Goal: Task Accomplishment & Management: Use online tool/utility

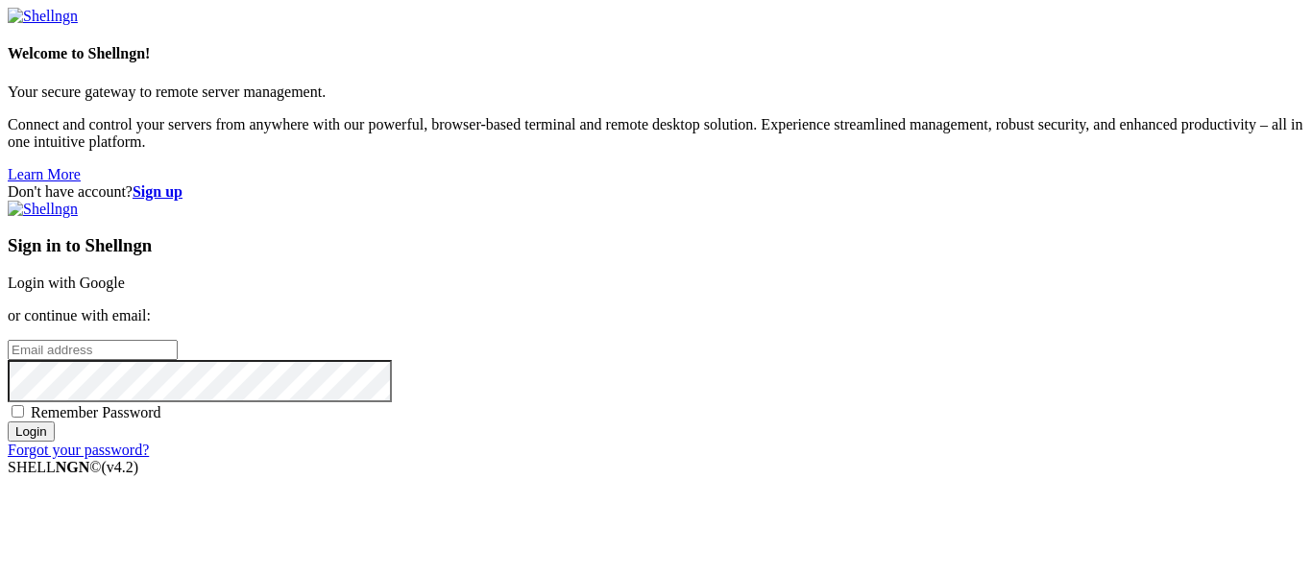
click at [125, 275] on link "Login with Google" at bounding box center [66, 283] width 117 height 16
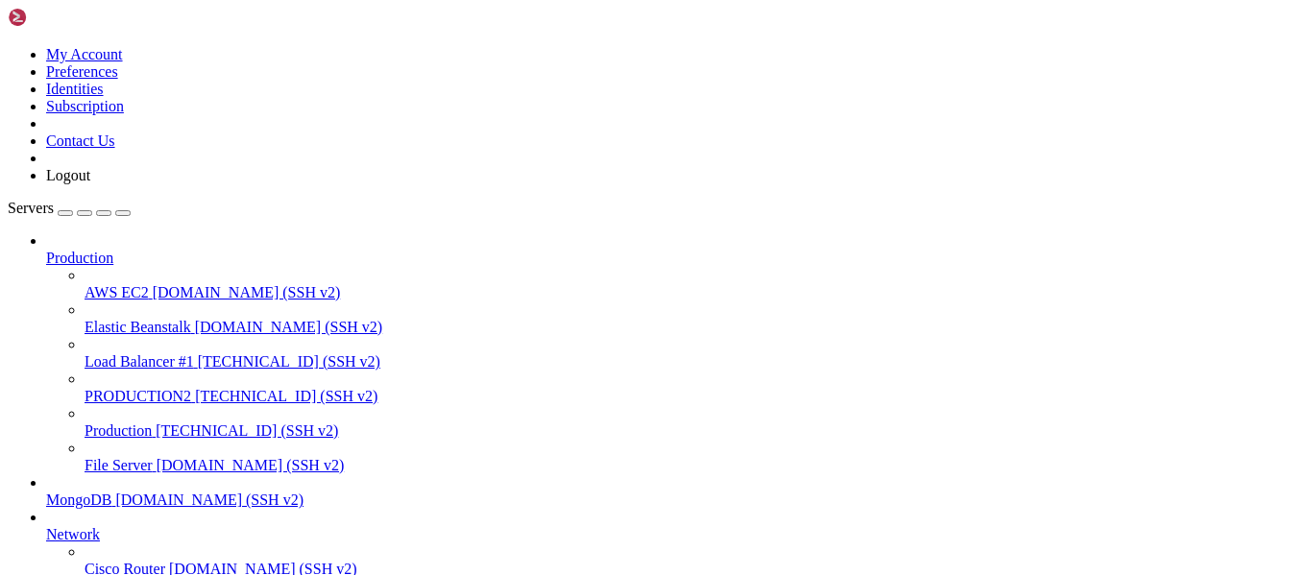
click at [168, 388] on span "PRODUCTION2" at bounding box center [138, 396] width 107 height 16
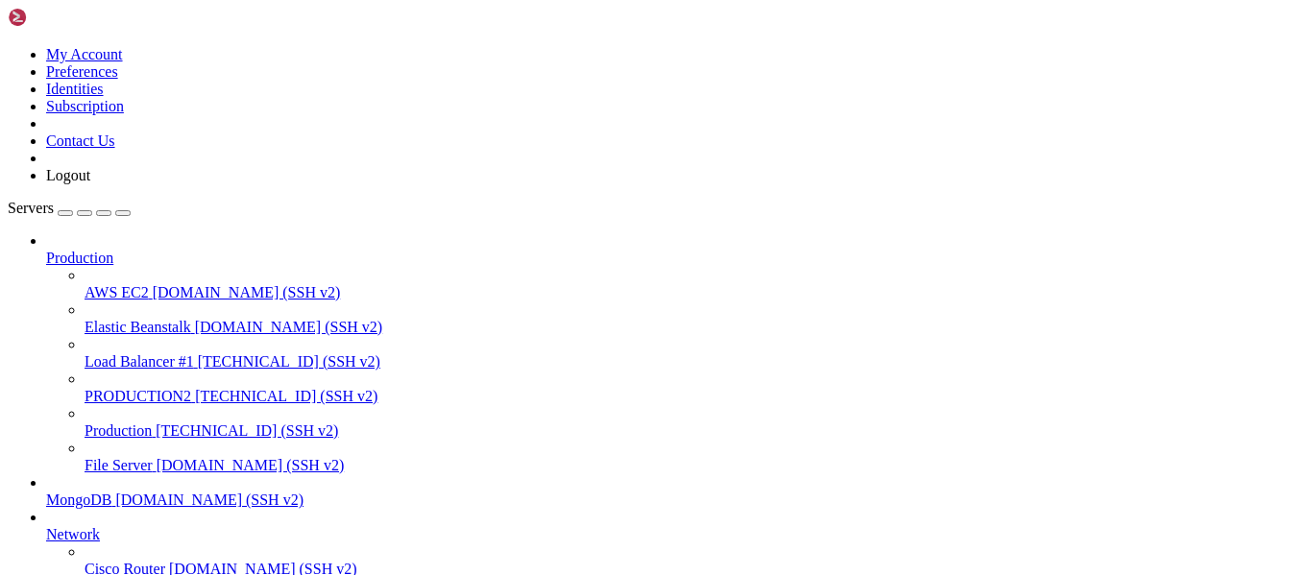
scroll to position [4271, 0]
